Goal: Task Accomplishment & Management: Use online tool/utility

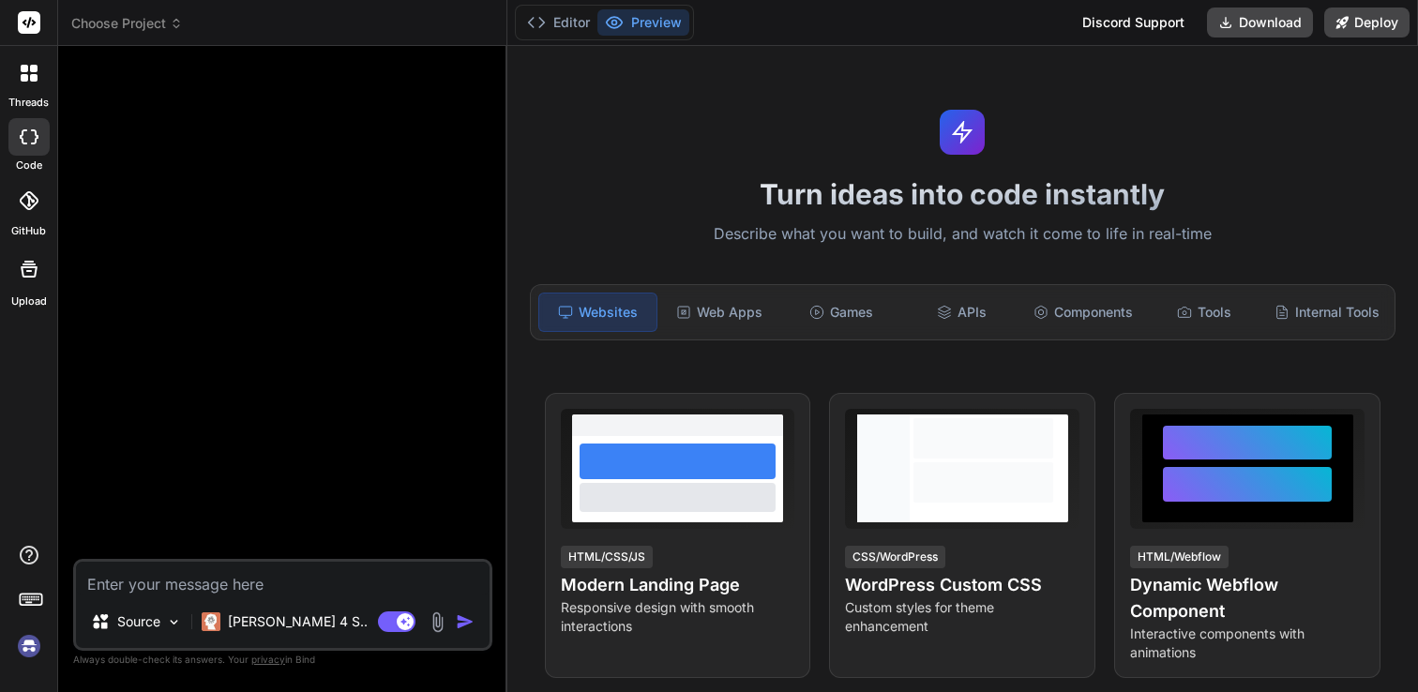
click at [34, 76] on icon at bounding box center [34, 78] width 8 height 8
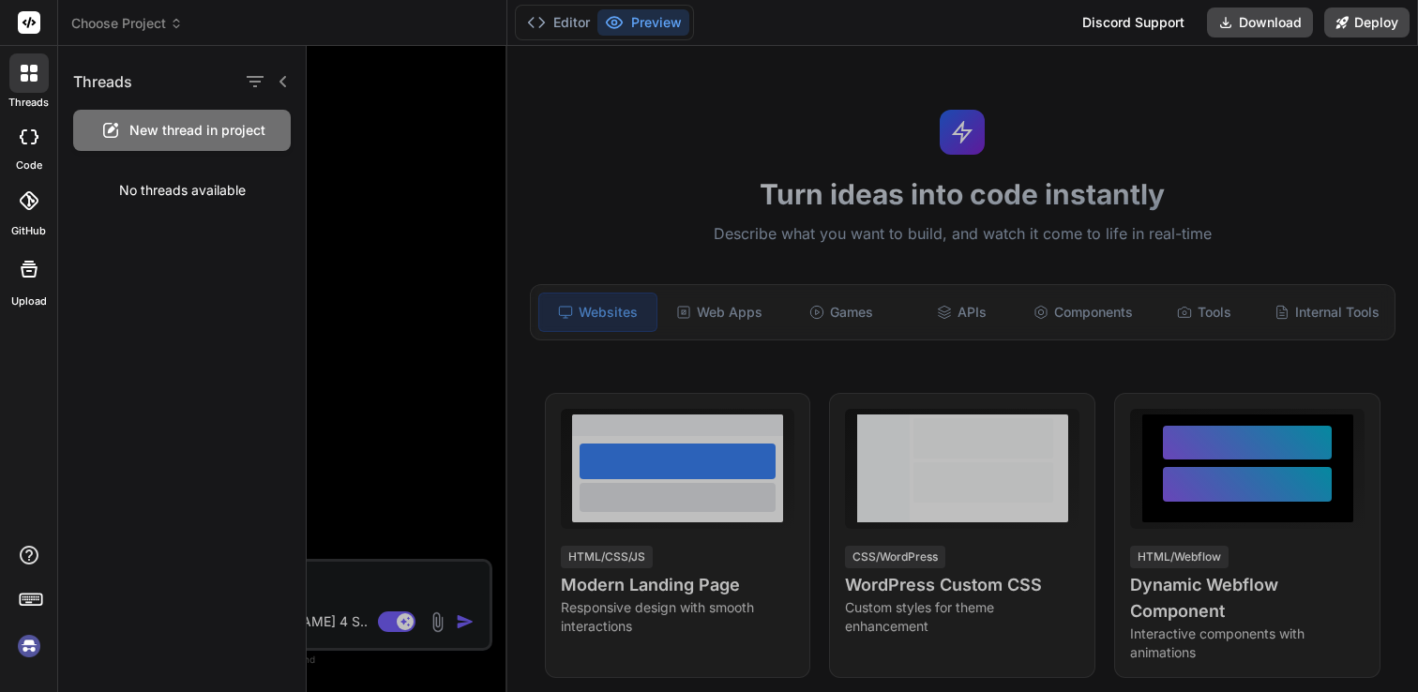
click at [28, 144] on div at bounding box center [28, 137] width 41 height 38
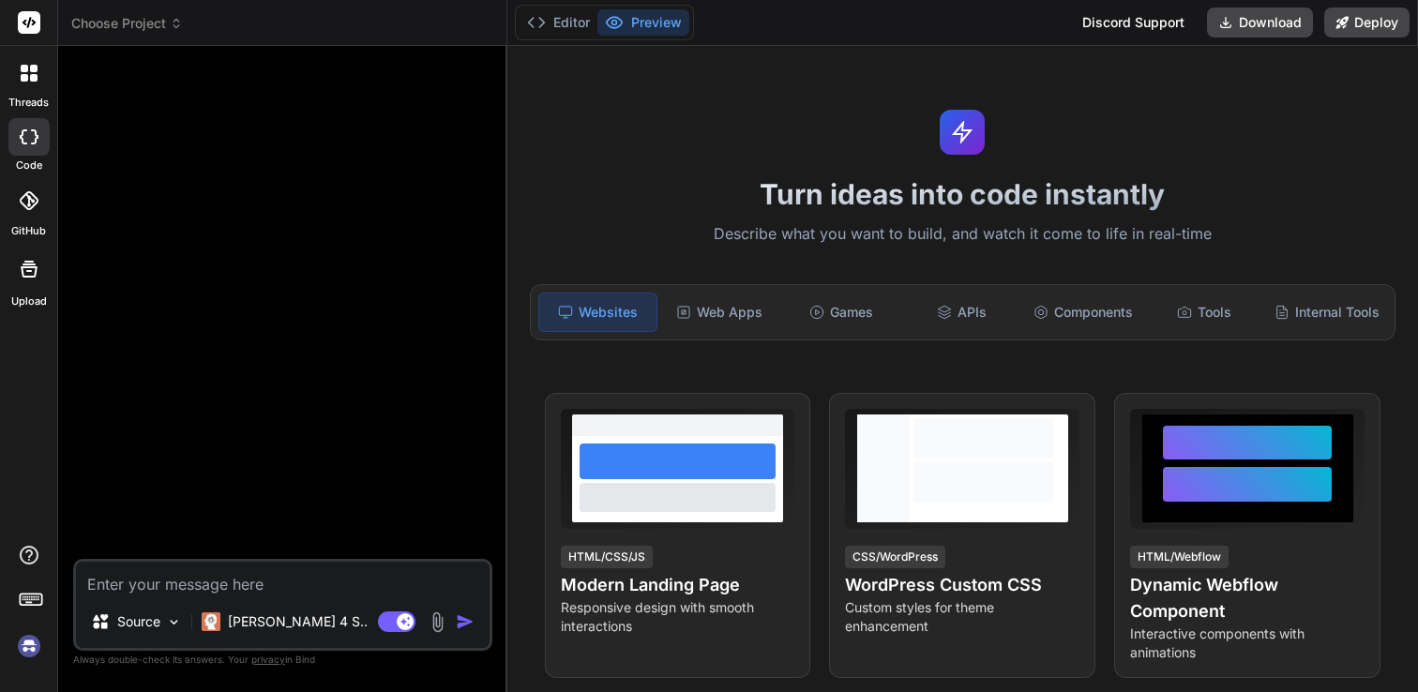
click at [29, 655] on img at bounding box center [29, 646] width 32 height 32
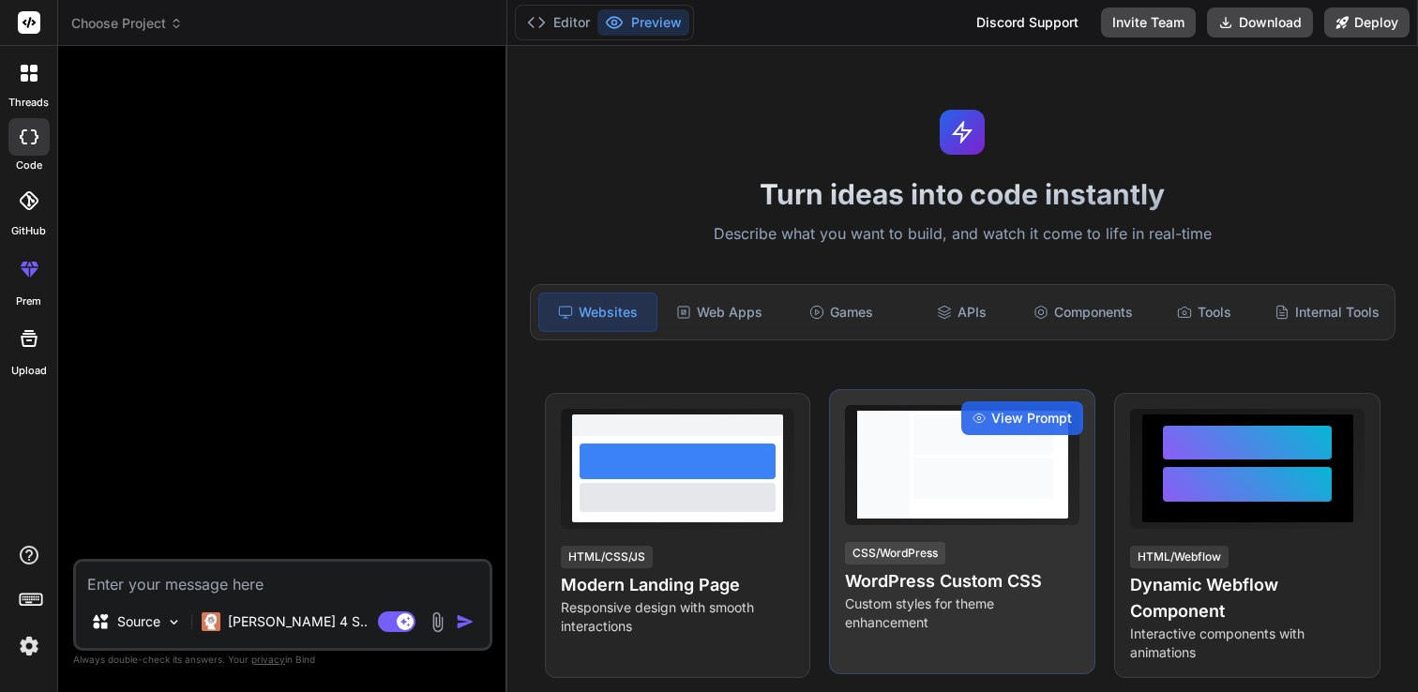
type textarea "x"
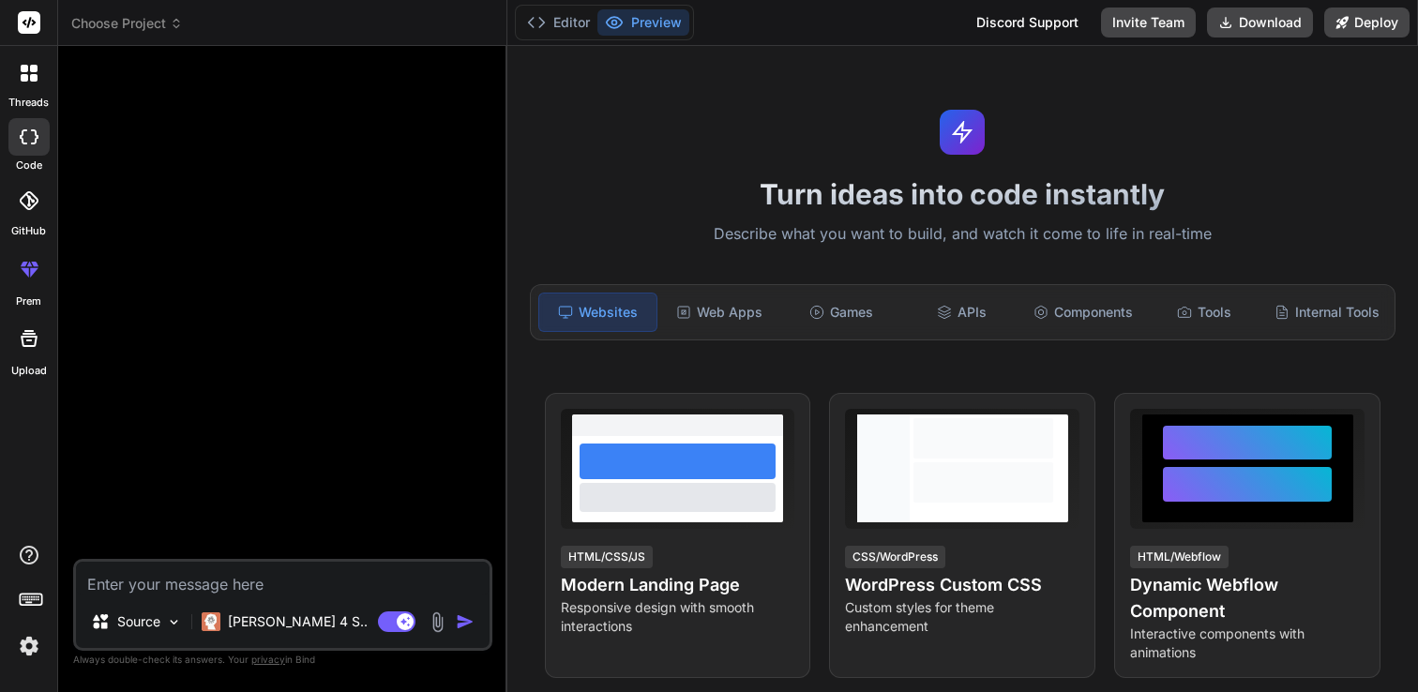
click at [23, 656] on img at bounding box center [29, 646] width 32 height 32
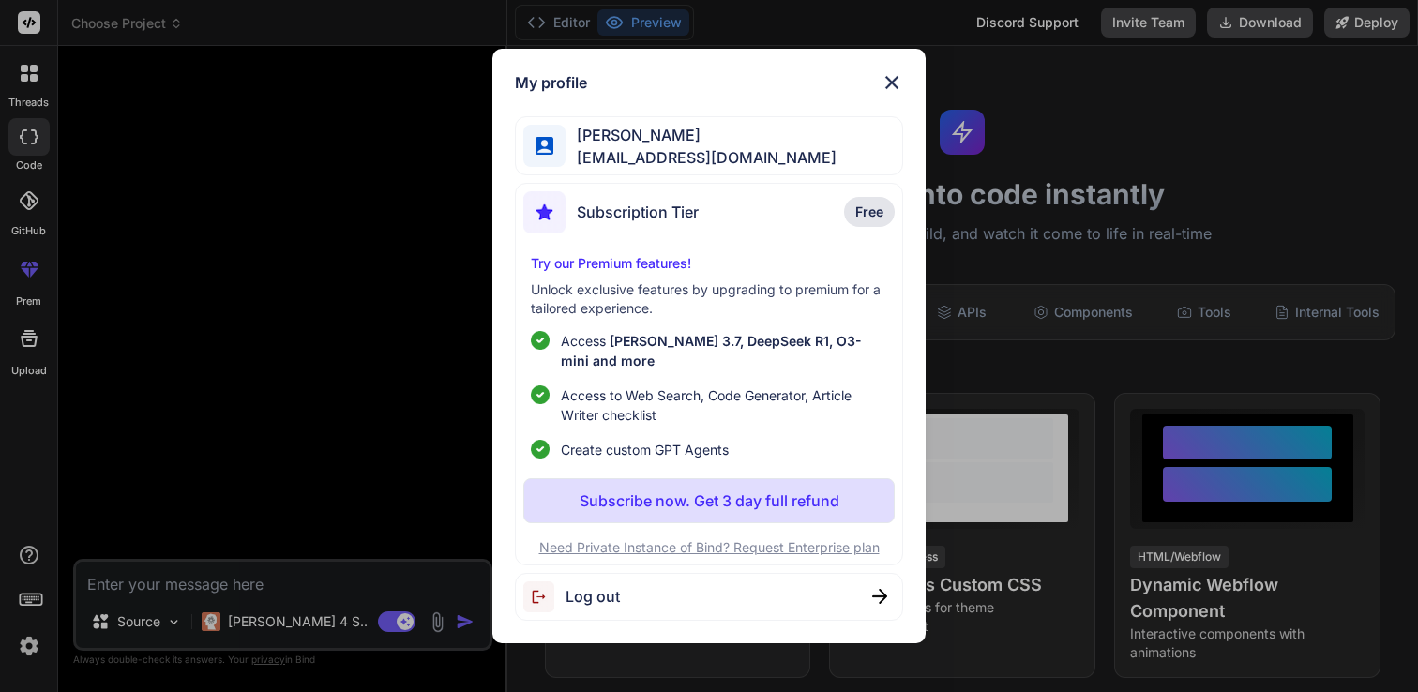
click at [214, 467] on div "My profile [PERSON_NAME] [PERSON_NAME][EMAIL_ADDRESS][DOMAIN_NAME] Subscription…" at bounding box center [709, 346] width 1418 height 692
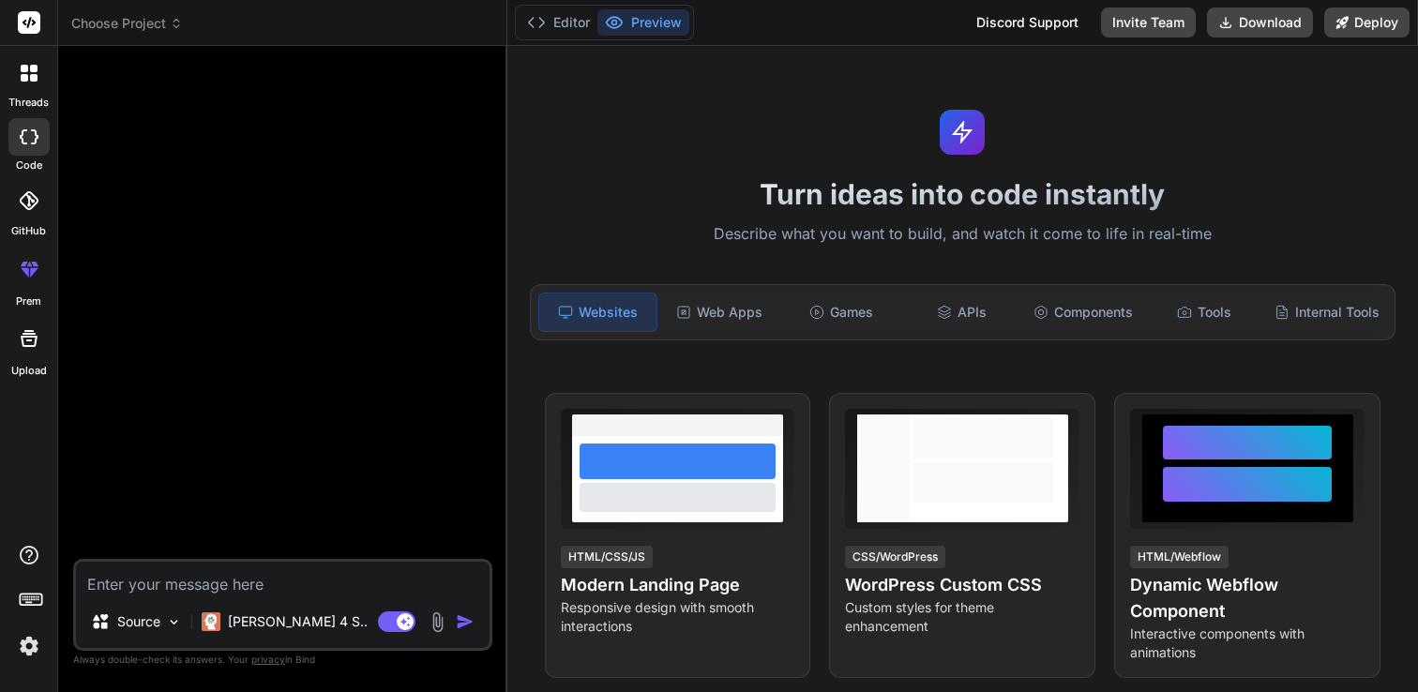
click at [35, 204] on icon at bounding box center [28, 200] width 19 height 19
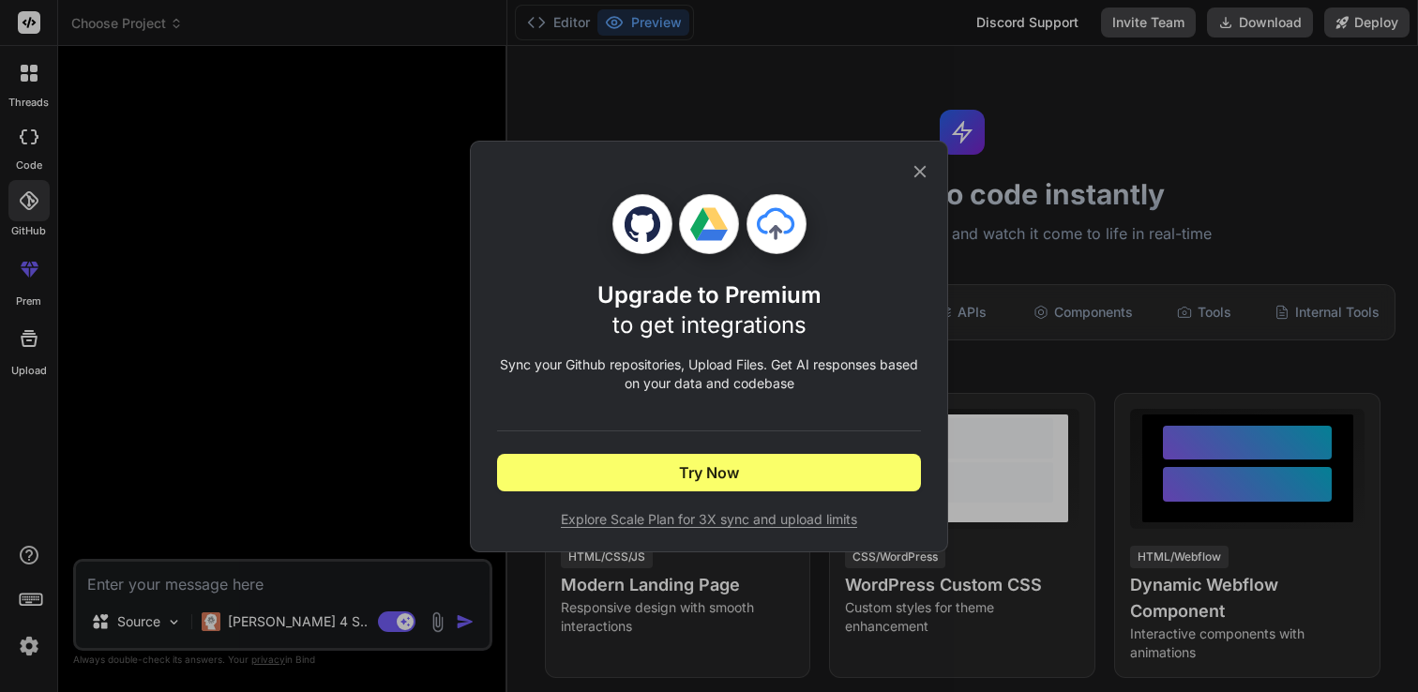
click at [922, 165] on icon at bounding box center [920, 171] width 21 height 21
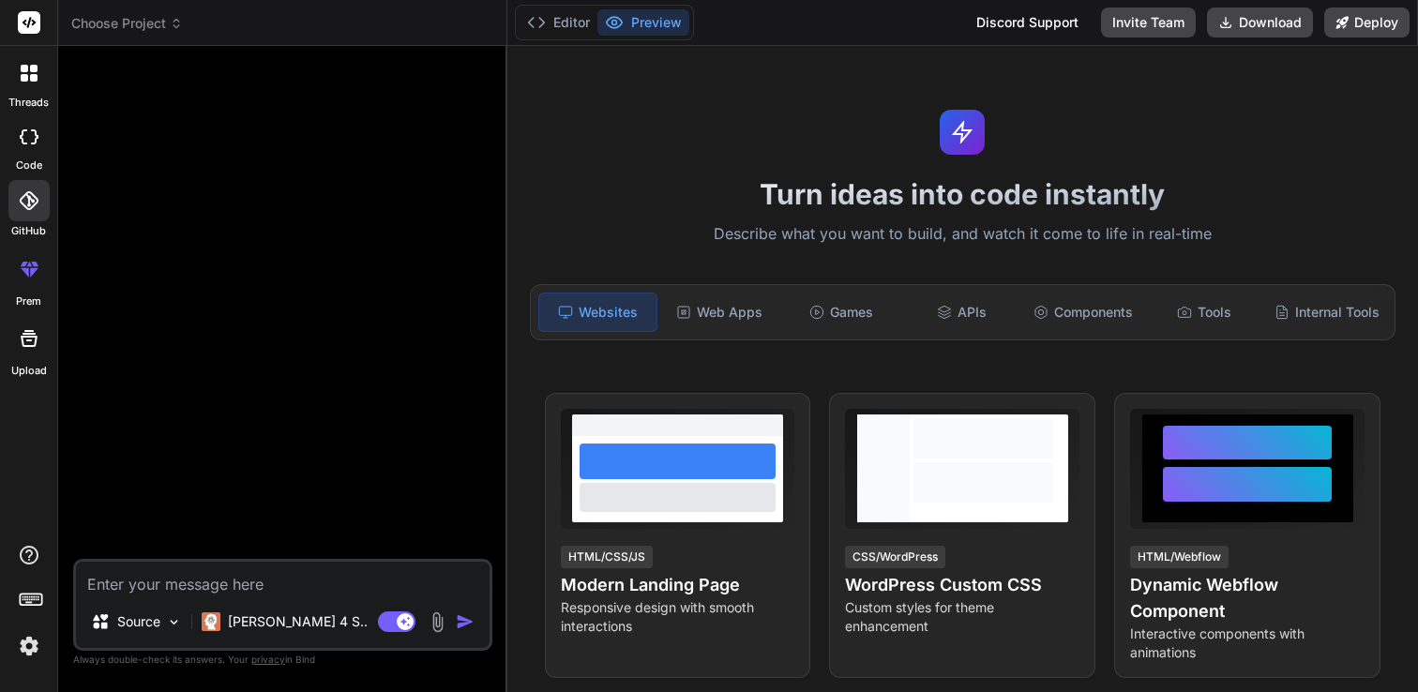
click at [33, 608] on icon at bounding box center [31, 598] width 26 height 26
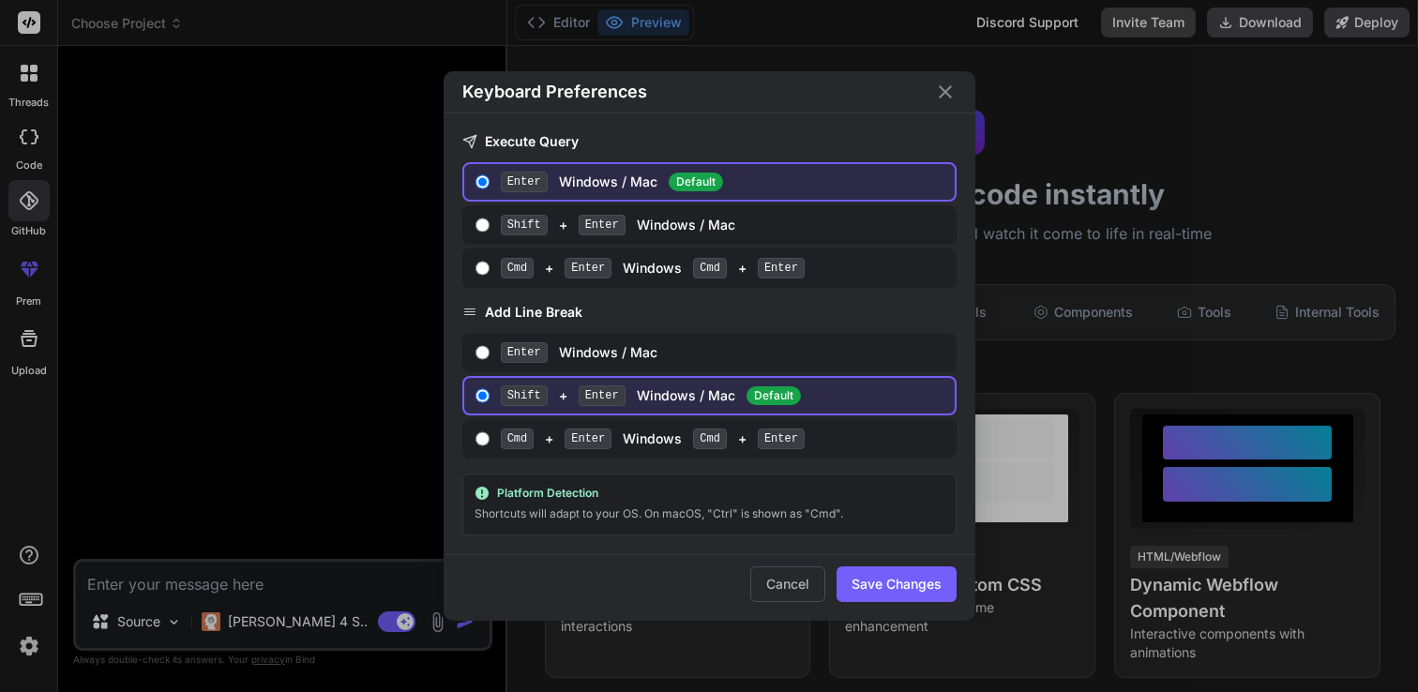
click at [217, 364] on div "Keyboard Preferences Execute Query Enter Windows / Mac Default Shift + Enter Wi…" at bounding box center [709, 346] width 1418 height 692
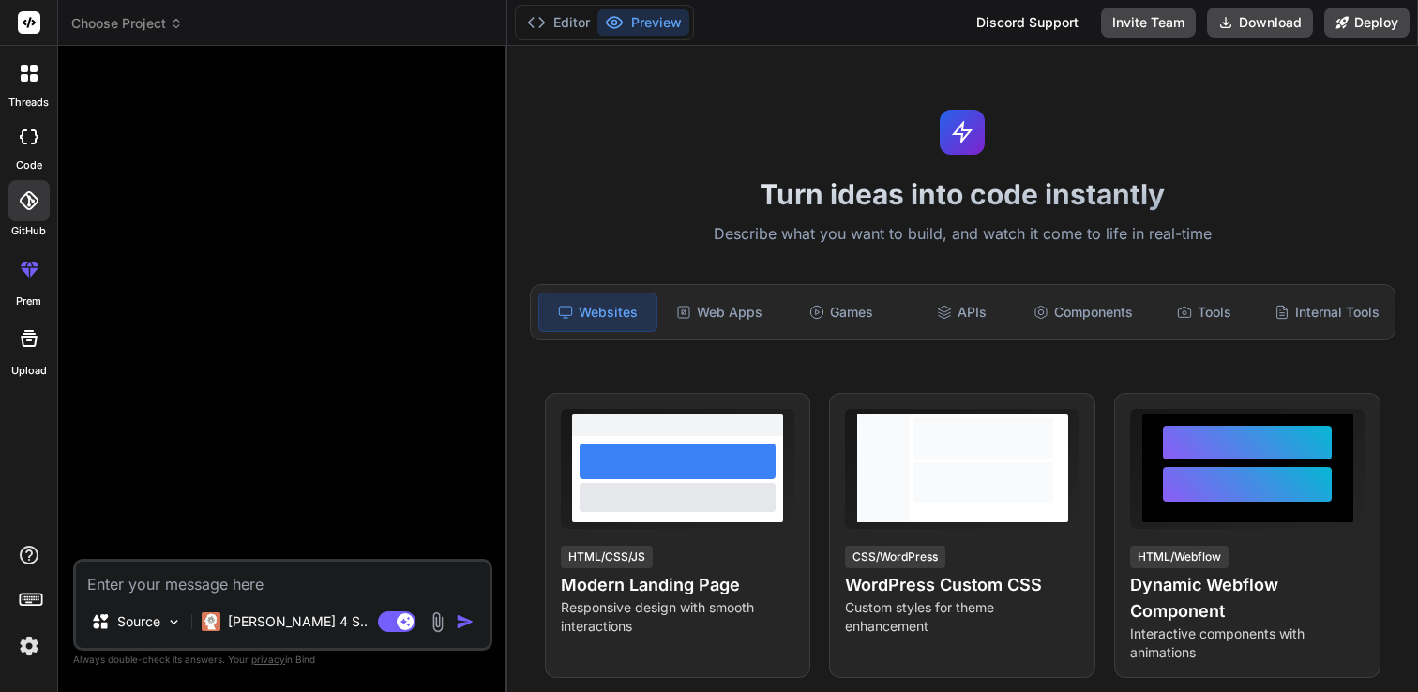
click at [33, 647] on img at bounding box center [29, 646] width 32 height 32
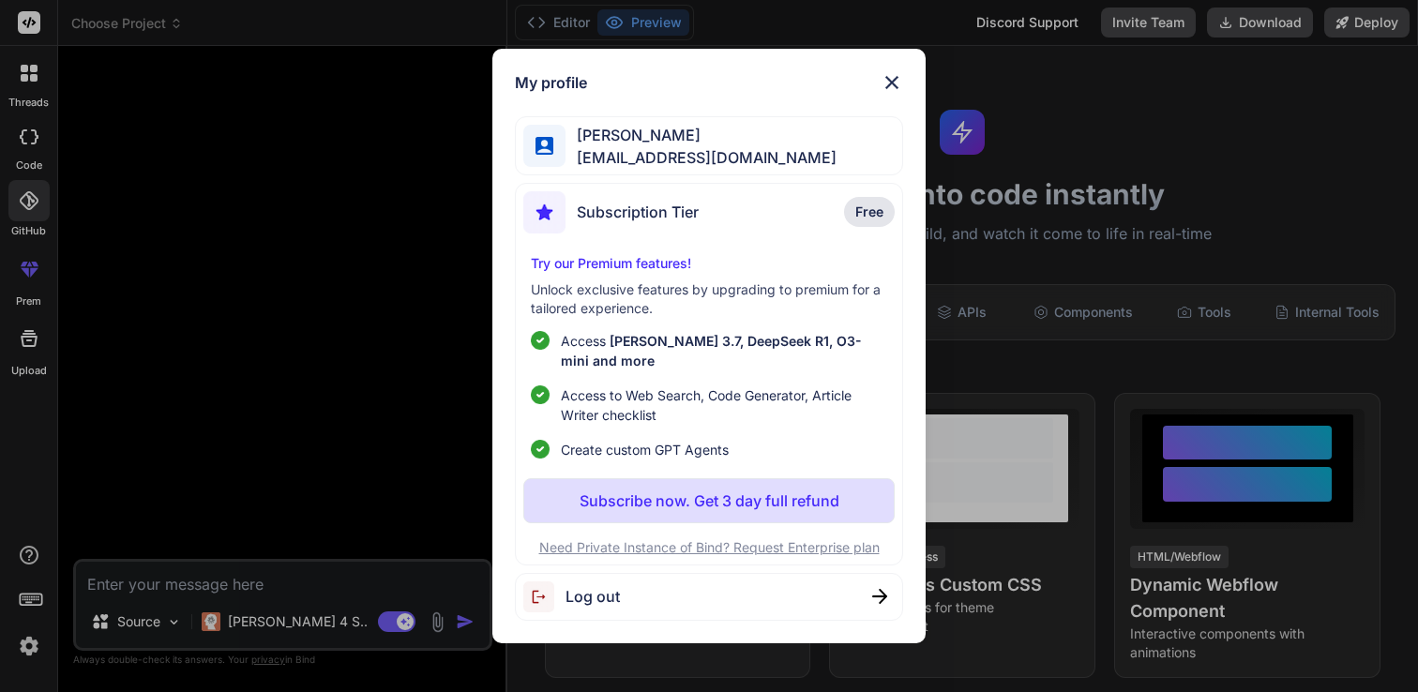
click at [894, 94] on img at bounding box center [892, 82] width 23 height 23
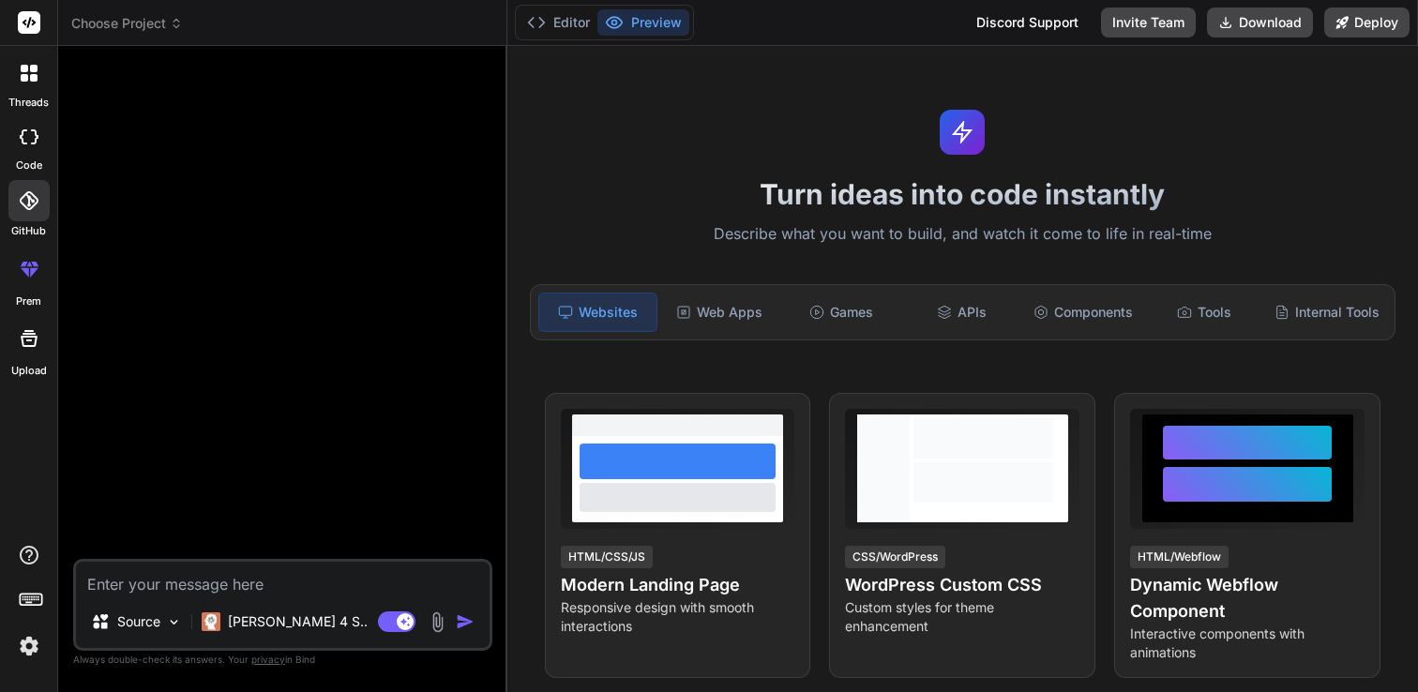
click at [294, 592] on textarea at bounding box center [283, 579] width 414 height 34
paste textarea "Build a anthropology book-sharing webpage, including each book basic informatio…"
type textarea "Build a anthropology book-sharing webpage, including each book basic informatio…"
type textarea "x"
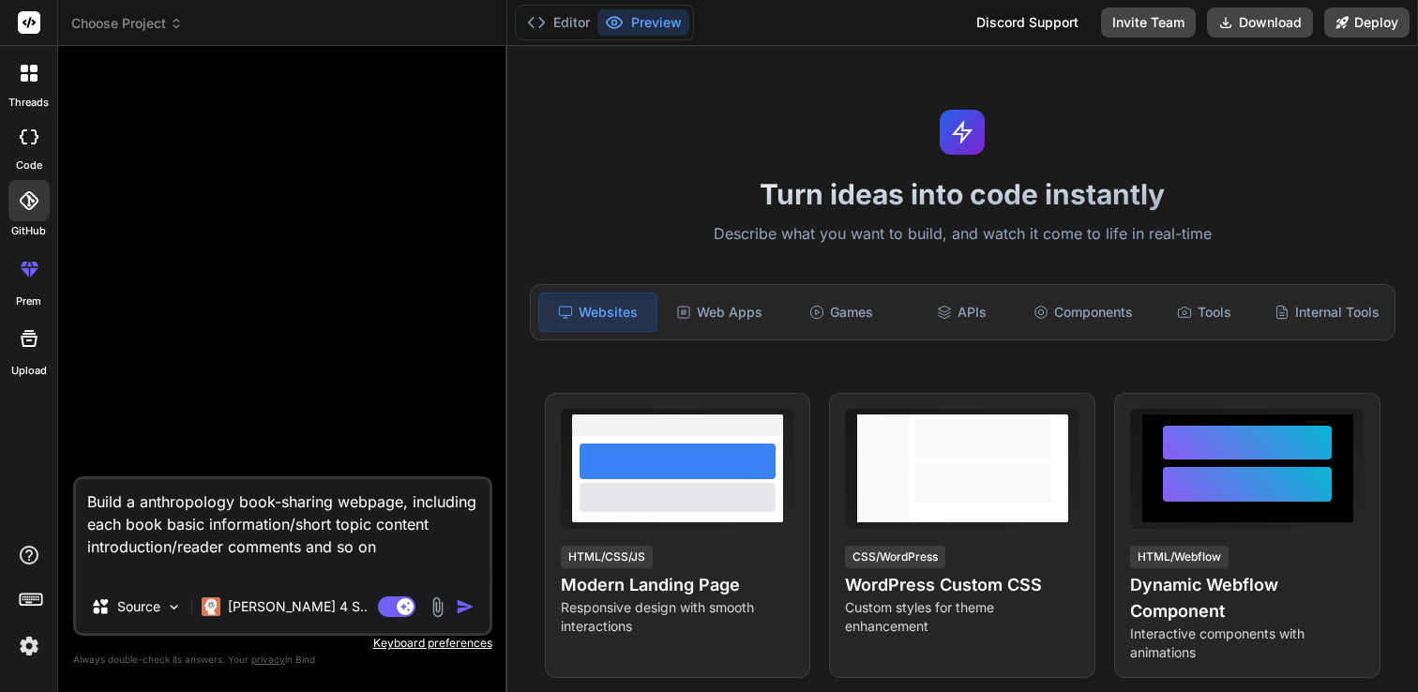
type textarea "Build a anthropology book-sharing webpage, including each book basic informatio…"
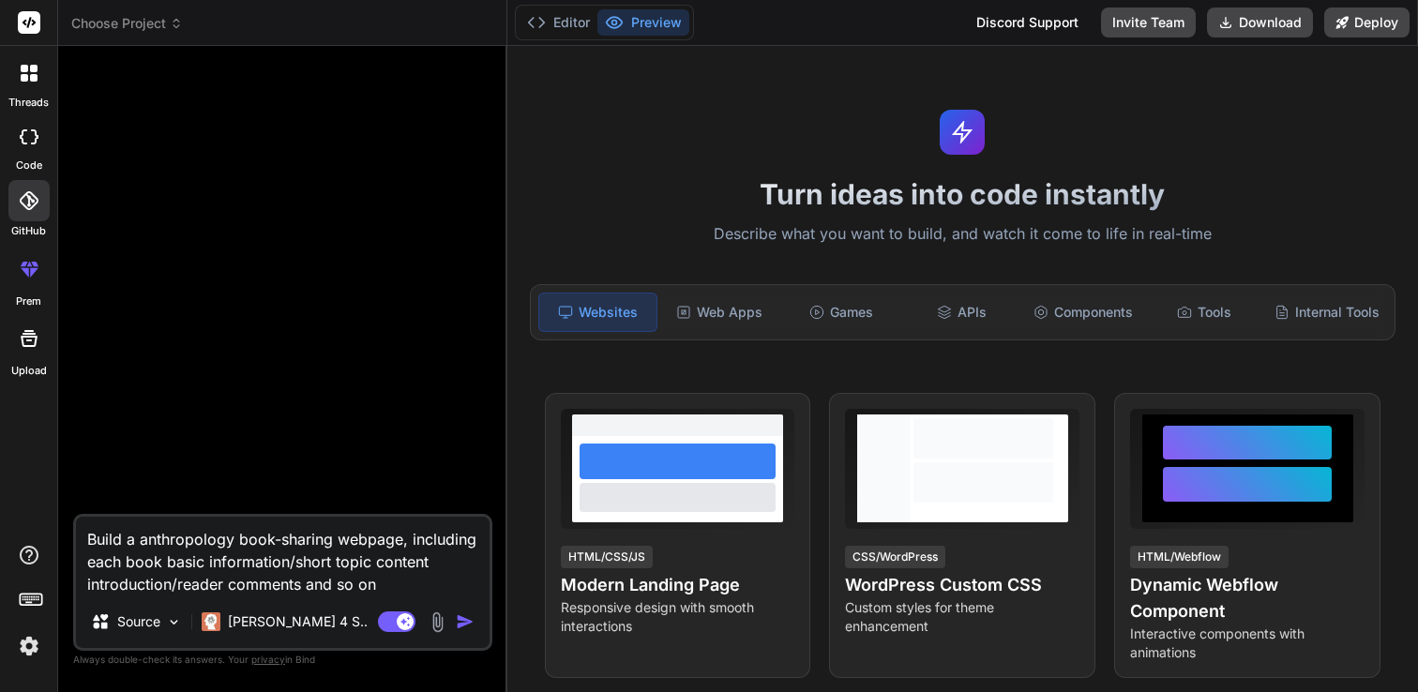
type textarea "x"
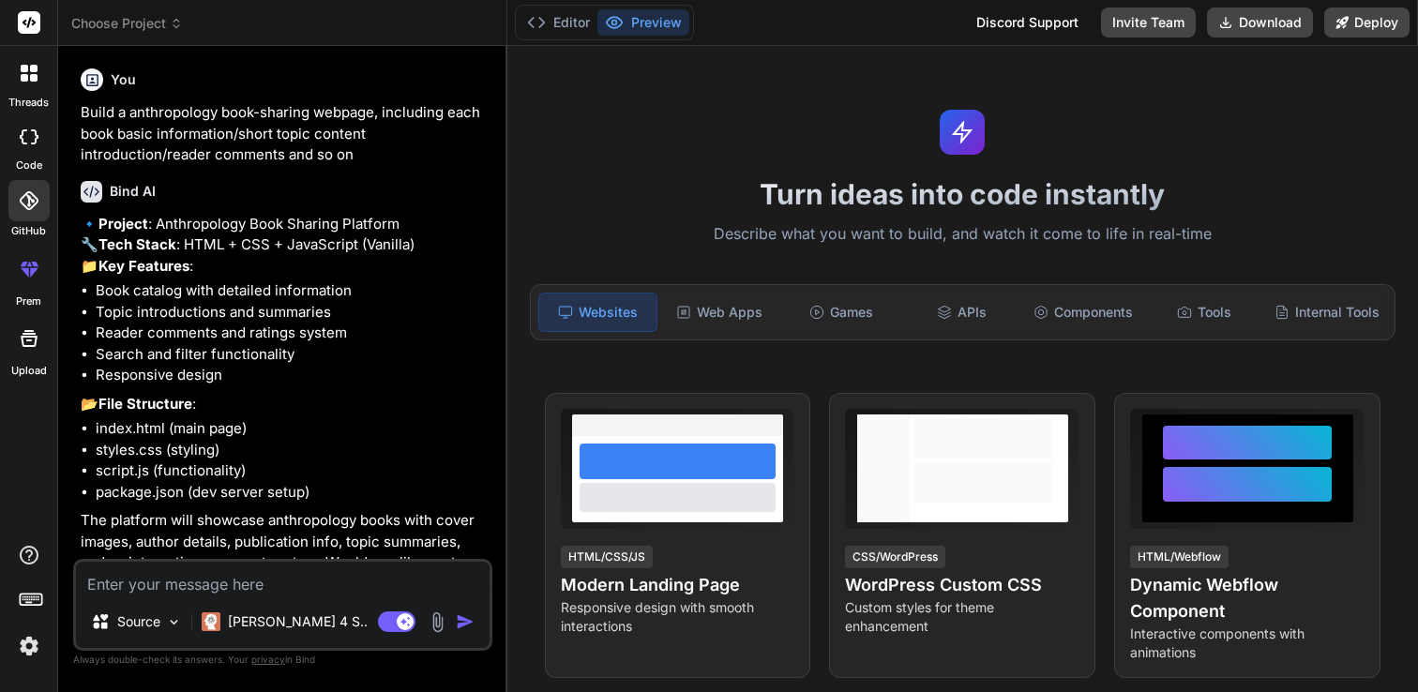
scroll to position [102, 0]
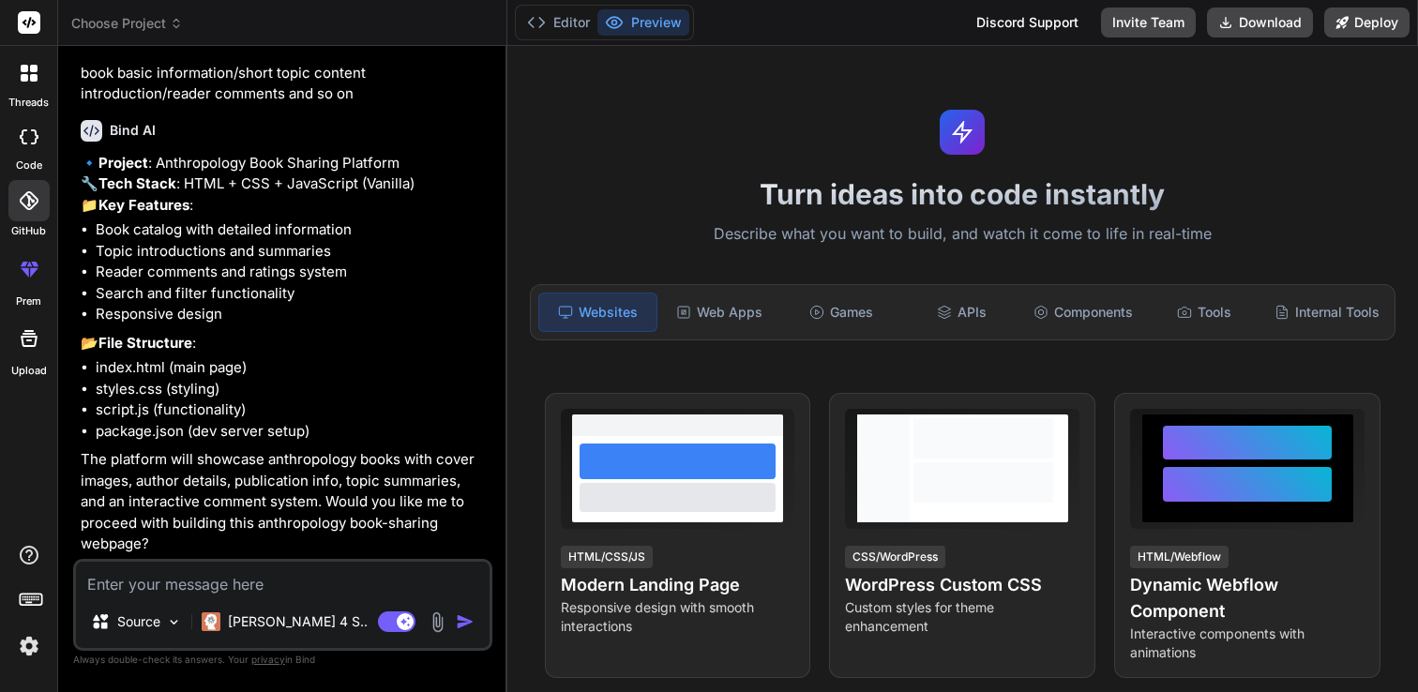
click at [269, 587] on textarea at bounding box center [283, 579] width 414 height 34
click at [178, 23] on icon at bounding box center [176, 23] width 13 height 13
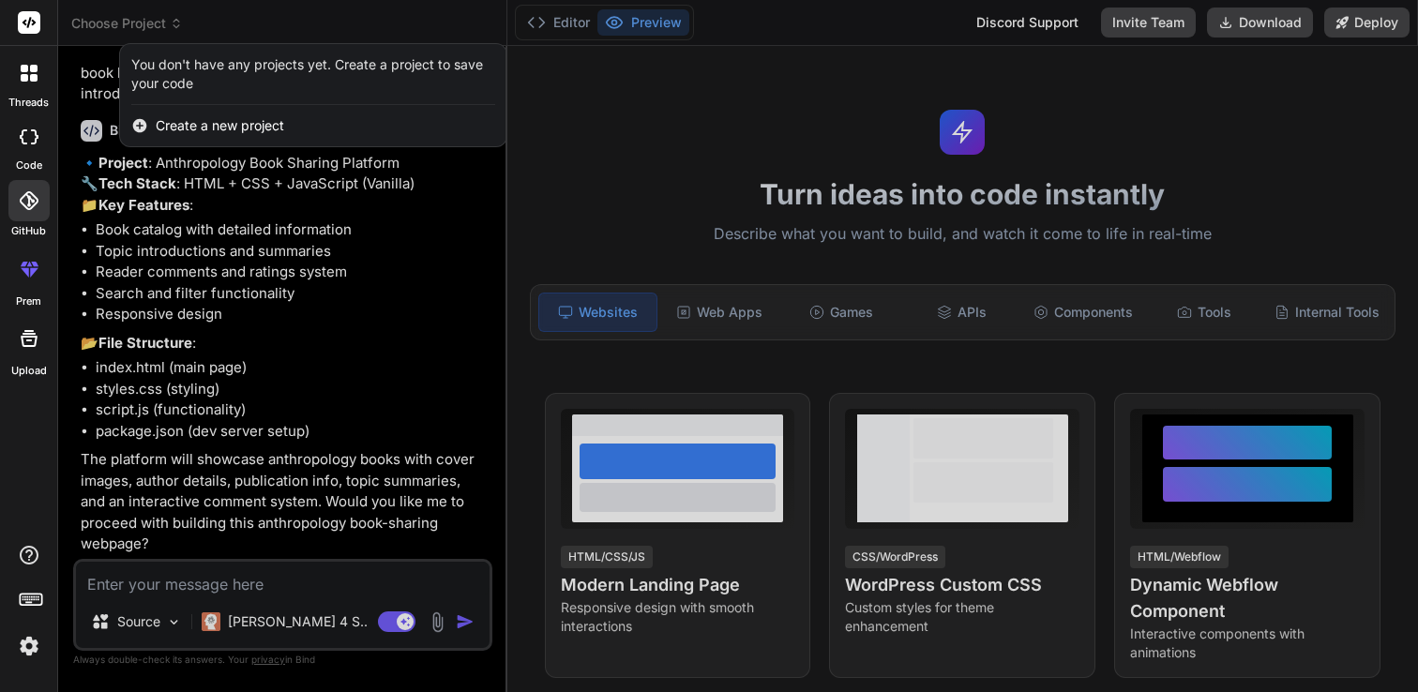
click at [324, 281] on div at bounding box center [709, 346] width 1418 height 692
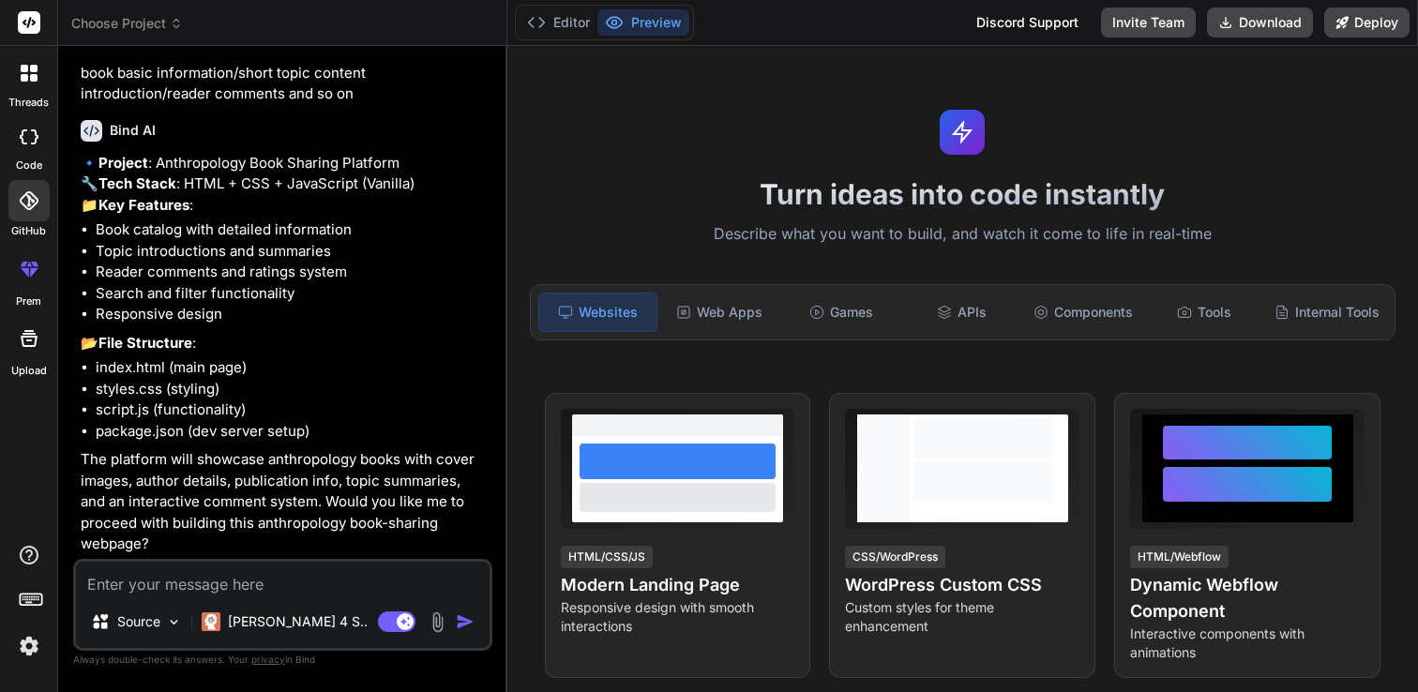
click at [33, 656] on img at bounding box center [29, 646] width 32 height 32
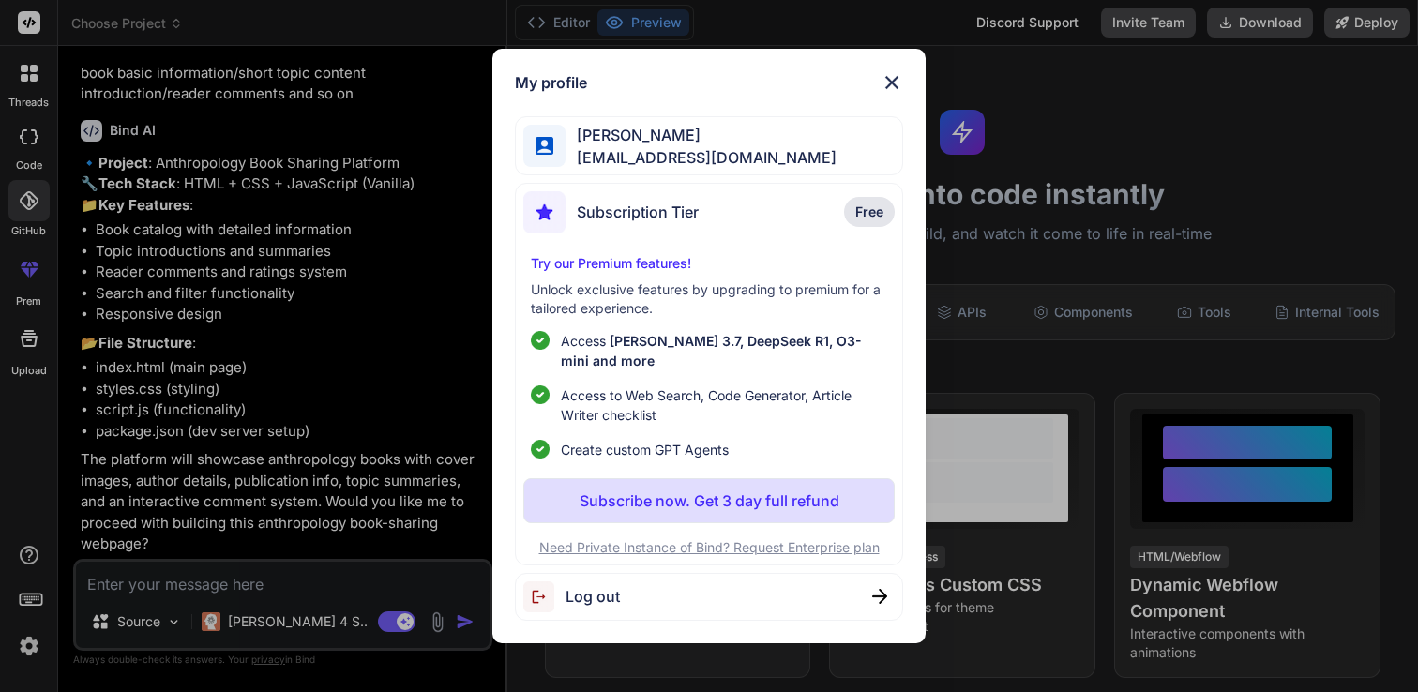
click at [890, 90] on img at bounding box center [892, 82] width 23 height 23
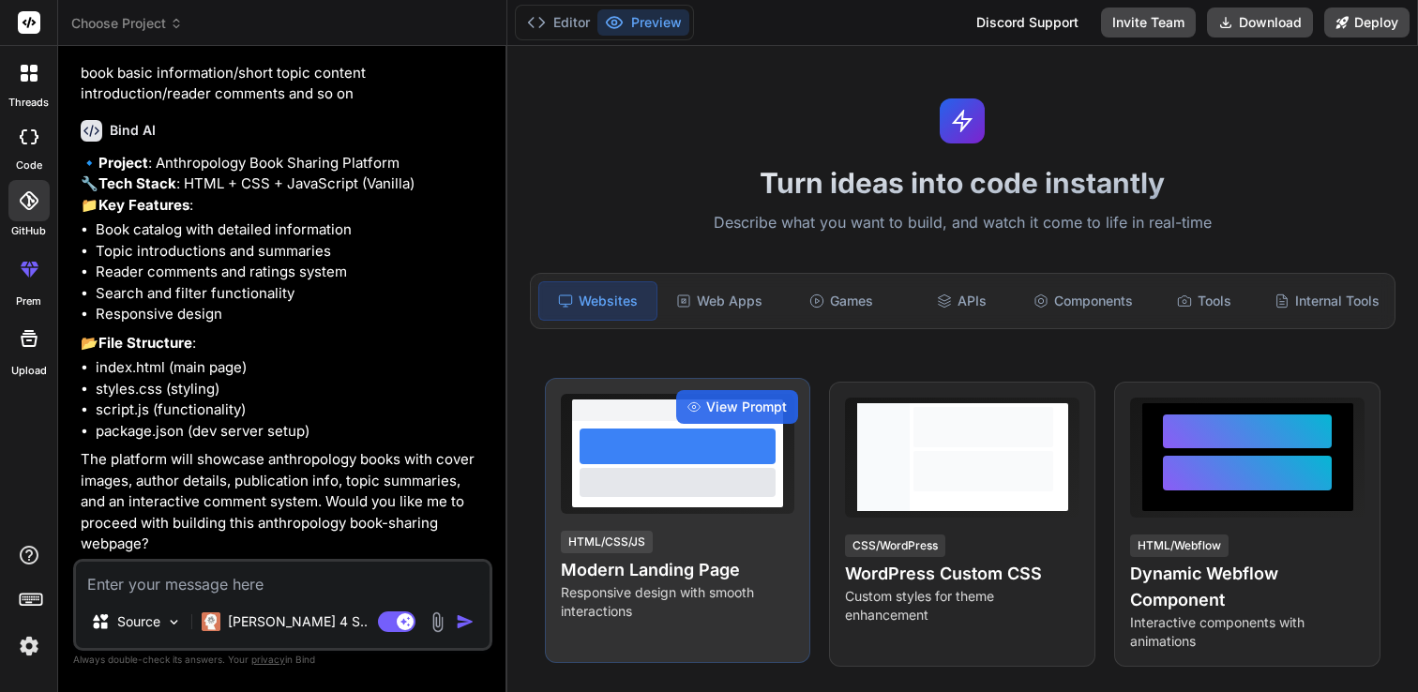
scroll to position [0, 0]
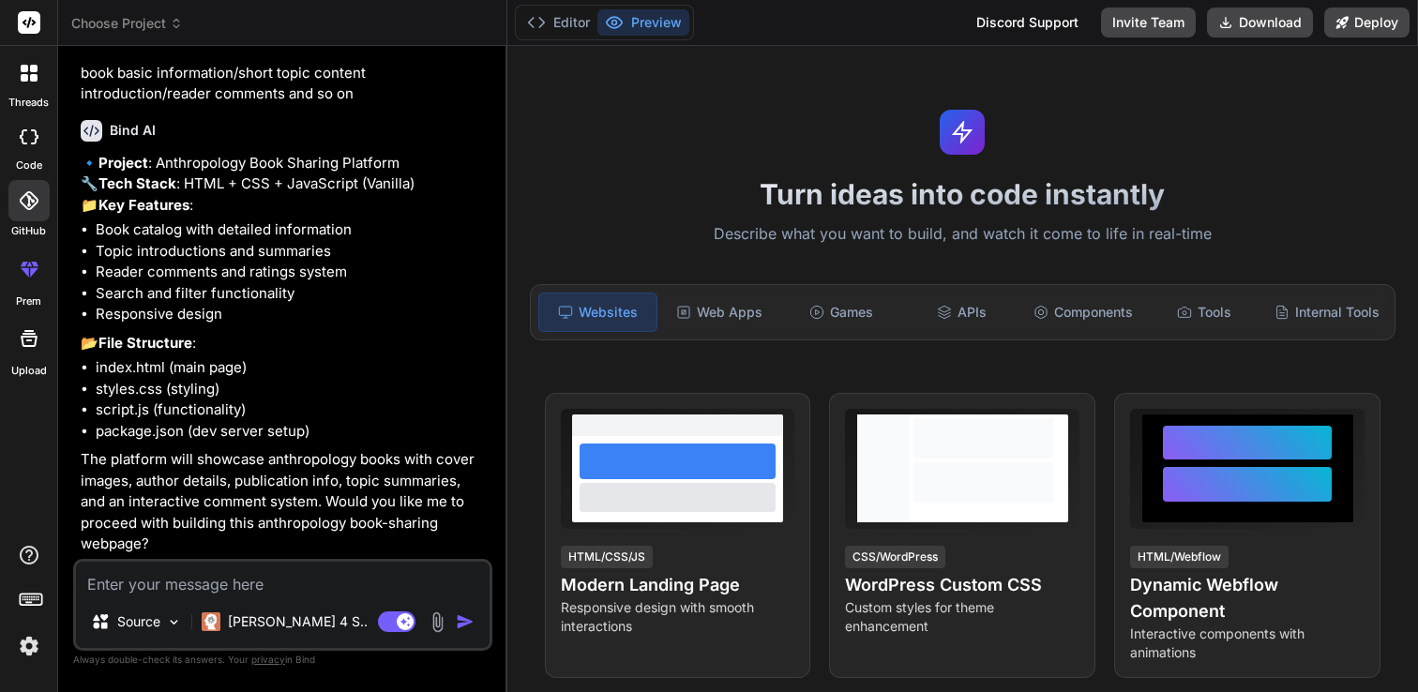
click at [40, 83] on div at bounding box center [28, 72] width 39 height 39
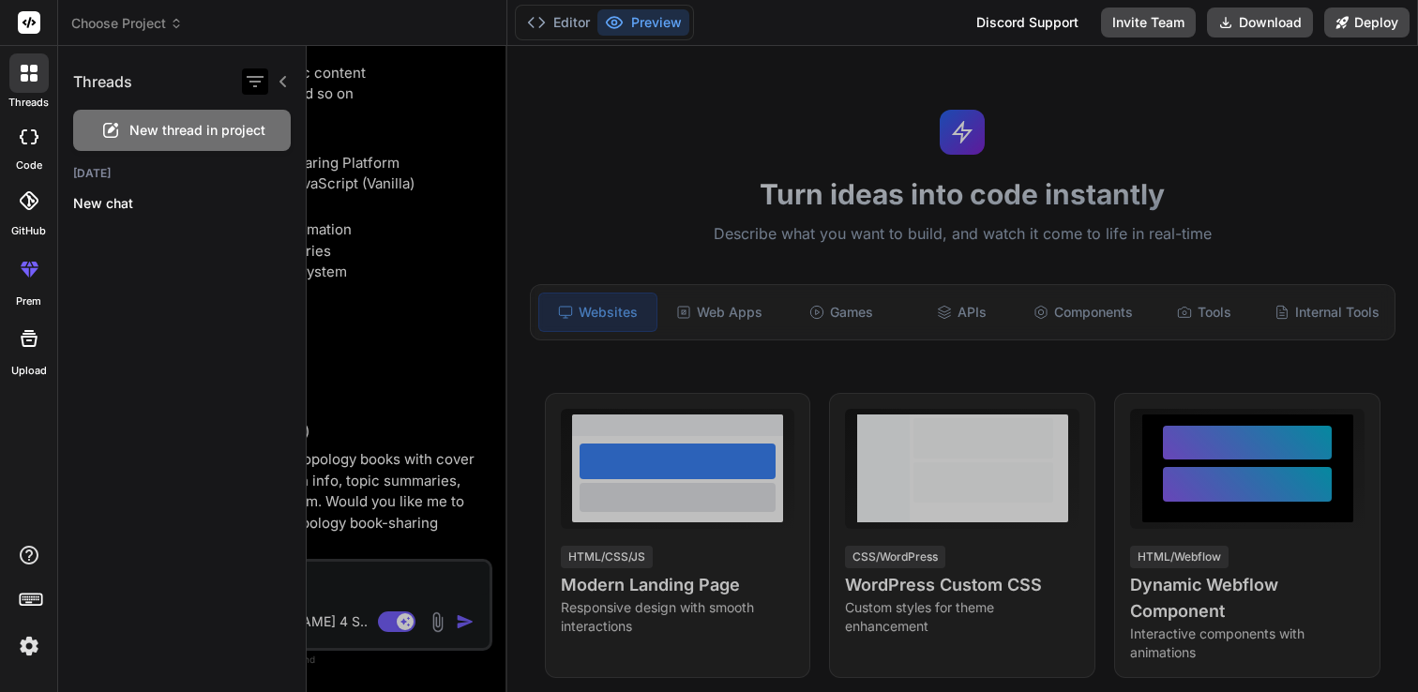
click at [263, 88] on icon "button" at bounding box center [255, 81] width 23 height 23
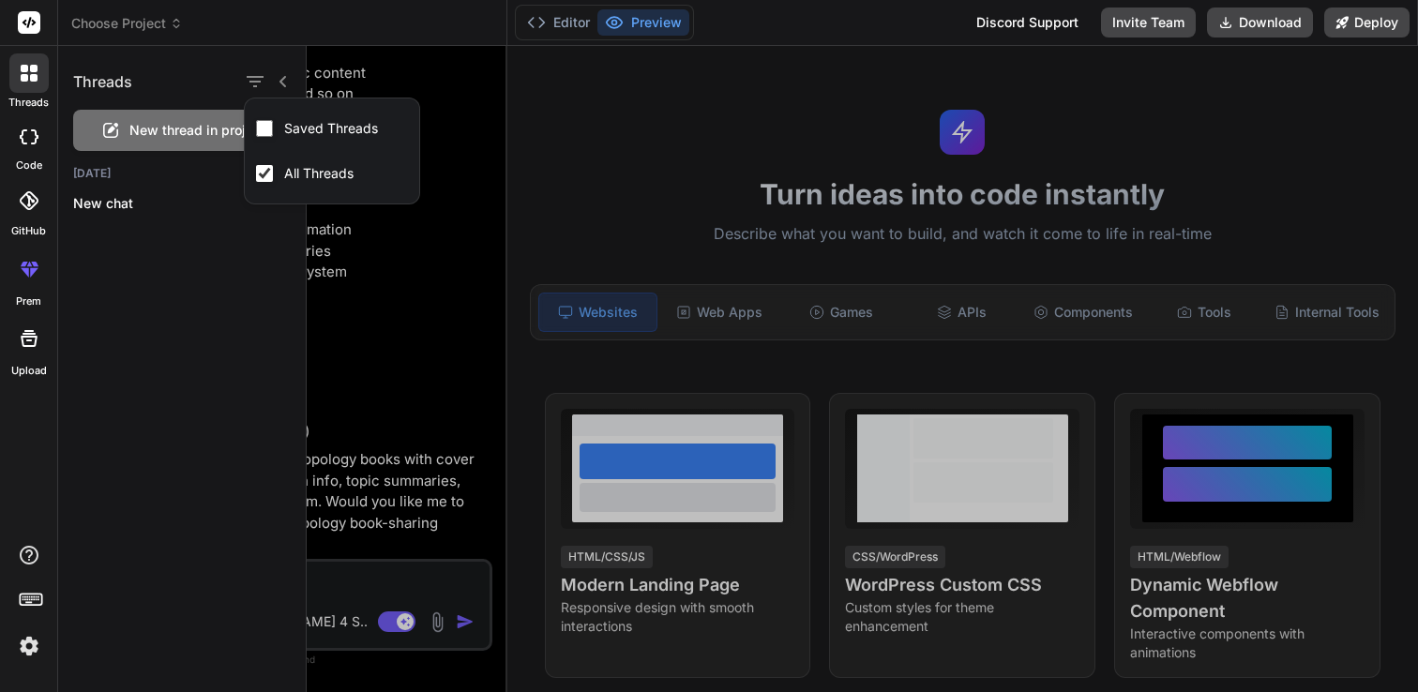
click at [292, 84] on div "Threads" at bounding box center [182, 78] width 248 height 64
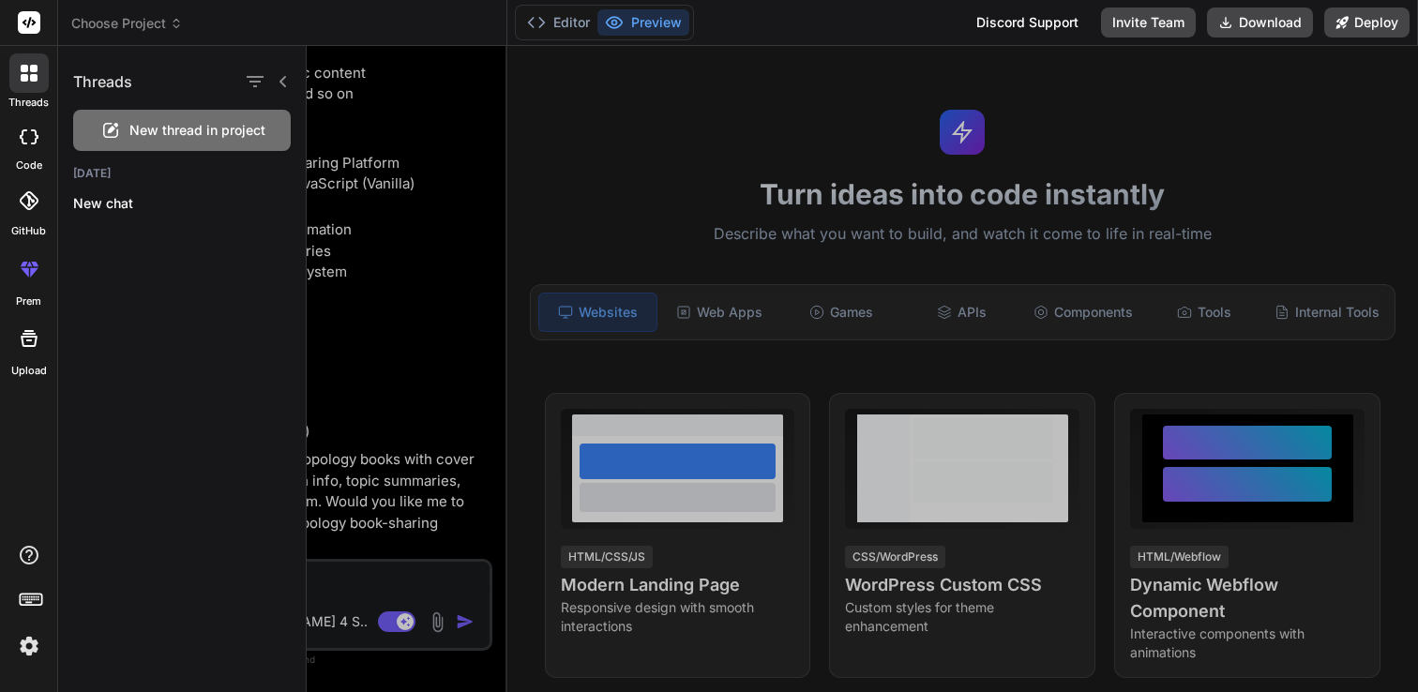
click at [291, 84] on div "Threads" at bounding box center [182, 78] width 248 height 64
click at [40, 159] on label "code" at bounding box center [29, 166] width 26 height 16
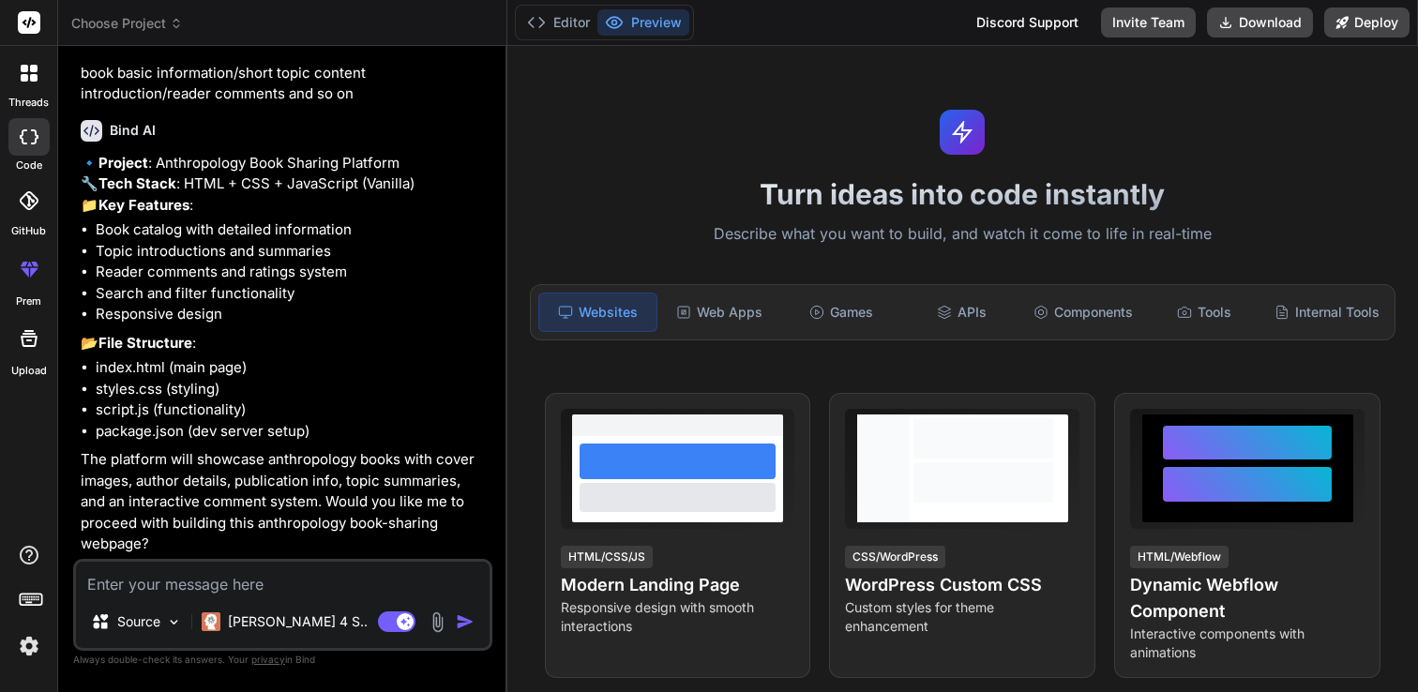
type textarea "x"
click at [26, 22] on rect at bounding box center [29, 22] width 23 height 23
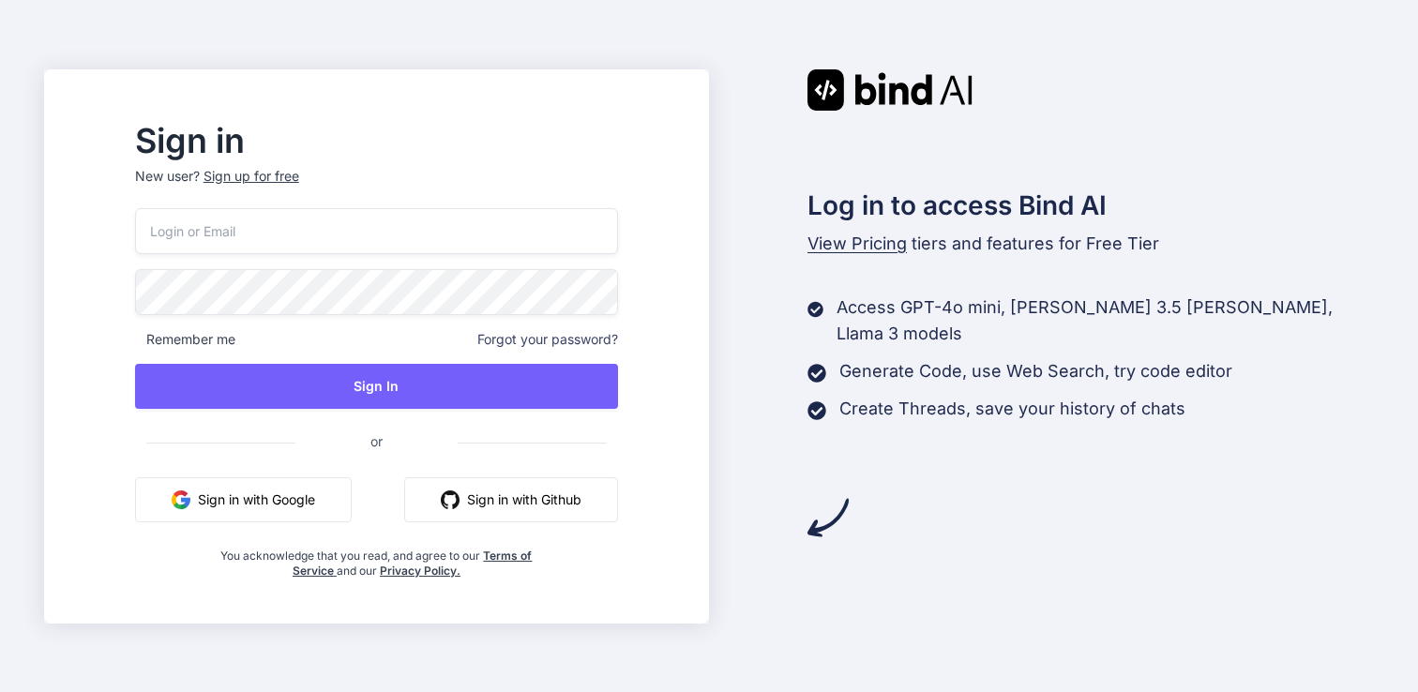
click at [335, 504] on button "Sign in with Google" at bounding box center [243, 499] width 217 height 45
